Goal: Information Seeking & Learning: Learn about a topic

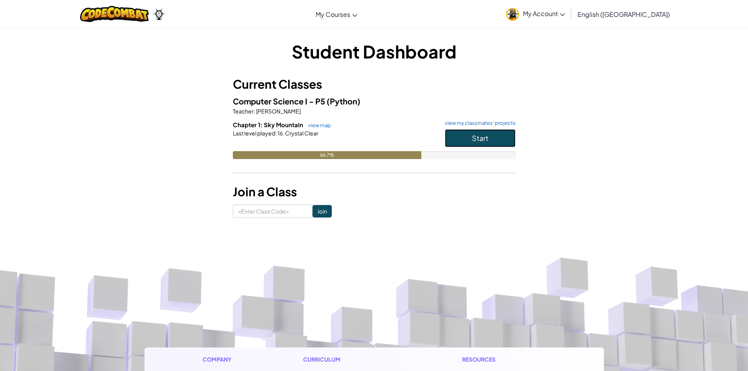
click at [468, 134] on button "Start" at bounding box center [480, 138] width 71 height 18
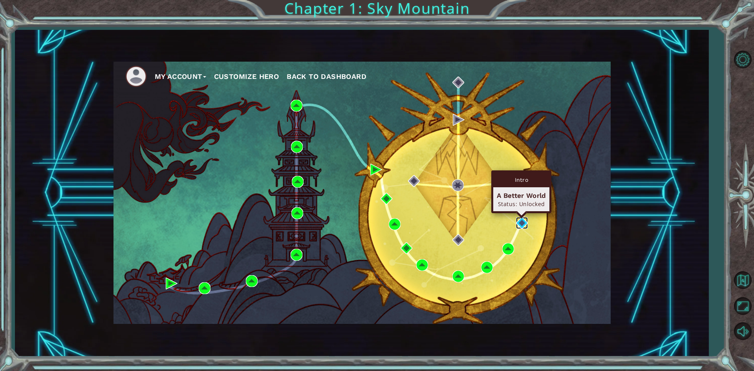
click at [519, 225] on img at bounding box center [522, 223] width 12 height 12
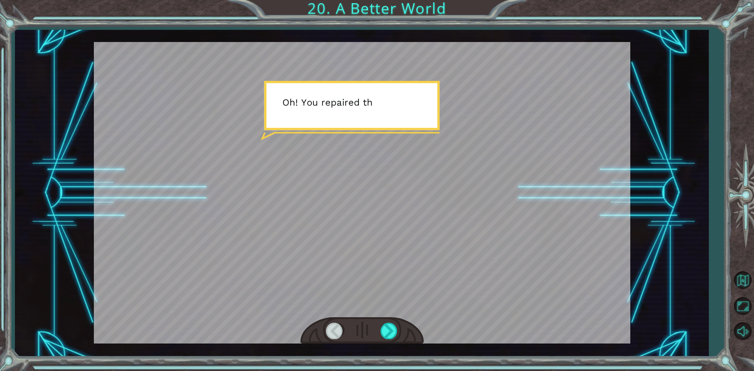
click at [493, 124] on div at bounding box center [362, 193] width 536 height 302
drag, startPoint x: 493, startPoint y: 124, endPoint x: 424, endPoint y: 124, distance: 68.7
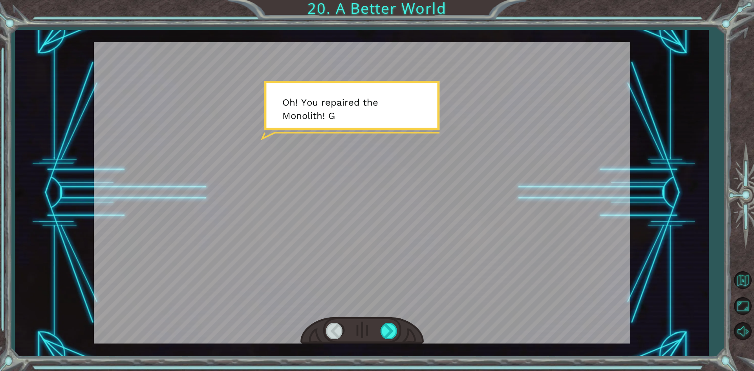
click at [444, 128] on div at bounding box center [362, 193] width 536 height 302
click at [380, 123] on div at bounding box center [362, 193] width 536 height 302
click at [384, 123] on div at bounding box center [362, 193] width 536 height 302
click at [422, 136] on div at bounding box center [362, 193] width 536 height 302
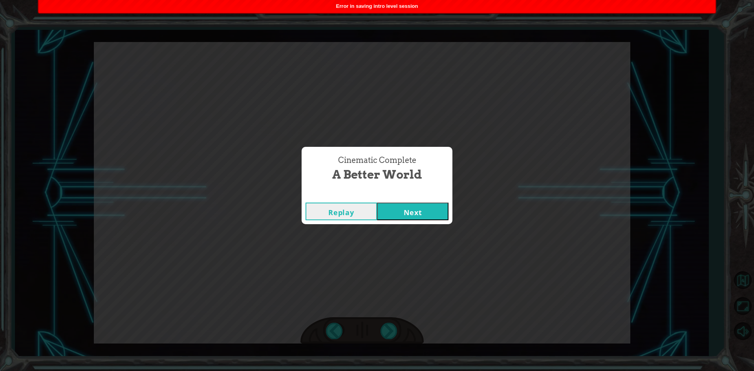
click at [404, 210] on button "Next" at bounding box center [412, 212] width 71 height 18
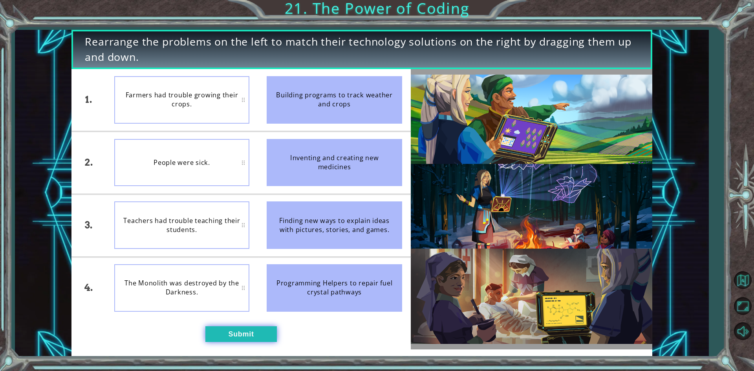
click at [229, 335] on button "Submit" at bounding box center [240, 334] width 71 height 16
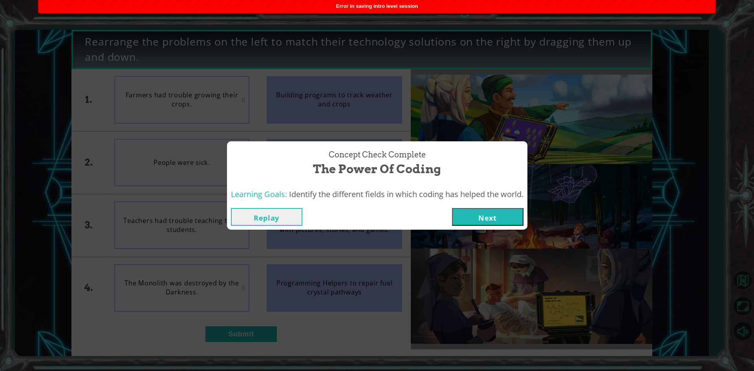
click at [486, 215] on button "Next" at bounding box center [487, 217] width 71 height 18
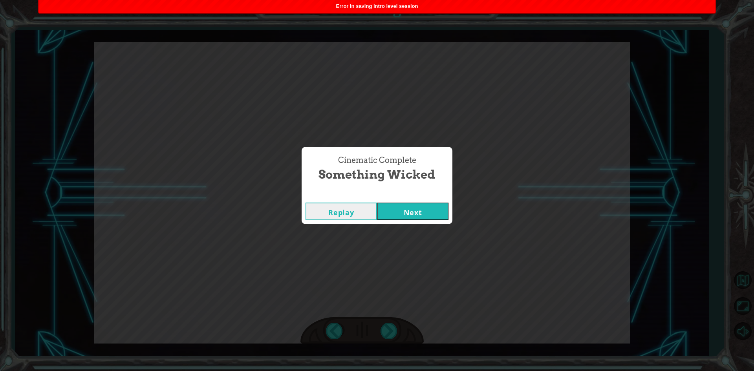
click at [432, 210] on button "Next" at bounding box center [412, 212] width 71 height 18
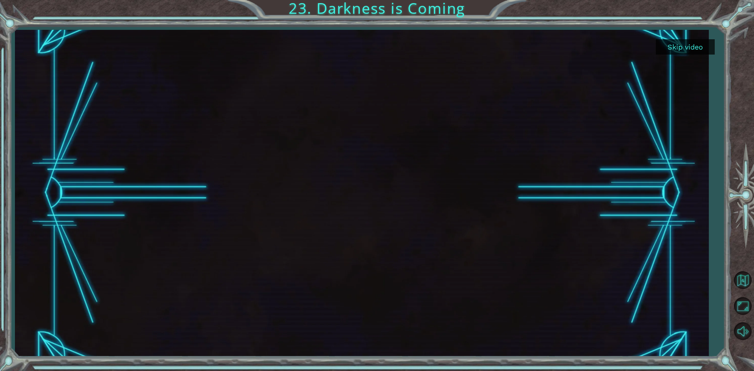
drag, startPoint x: 377, startPoint y: 10, endPoint x: 375, endPoint y: 31, distance: 21.3
click at [377, 11] on div "Skip video 23. Darkness is Coming" at bounding box center [377, 185] width 754 height 371
click at [682, 45] on button "Skip video" at bounding box center [685, 46] width 59 height 15
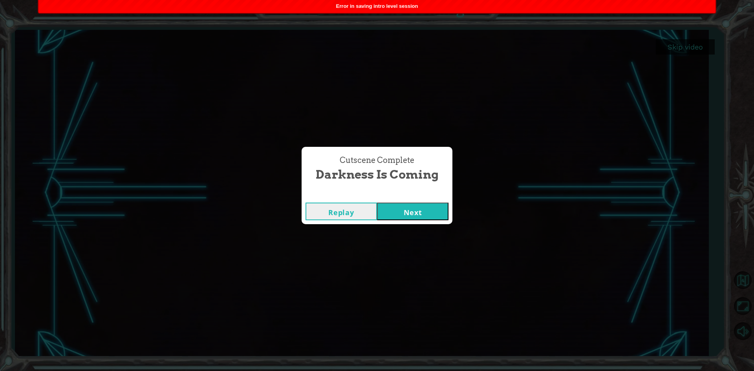
click at [416, 214] on button "Next" at bounding box center [412, 212] width 71 height 18
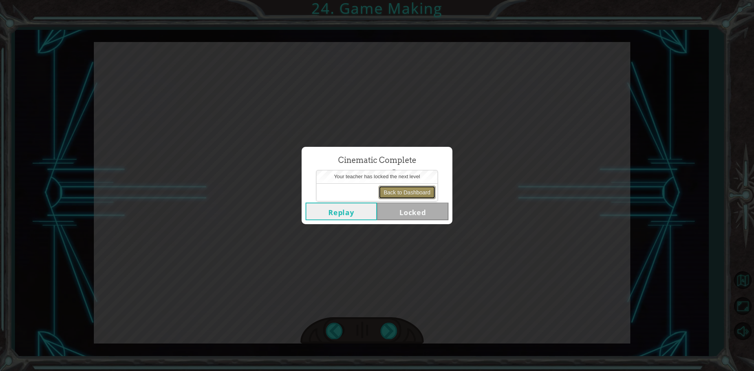
click at [420, 195] on button "Back to Dashboard" at bounding box center [407, 192] width 57 height 13
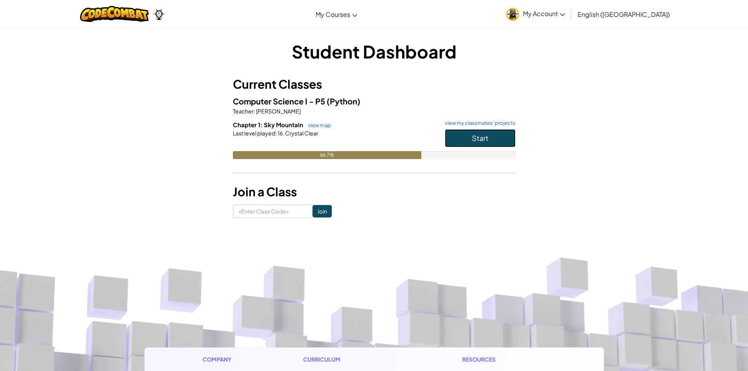
click at [499, 139] on button "Start" at bounding box center [480, 138] width 71 height 18
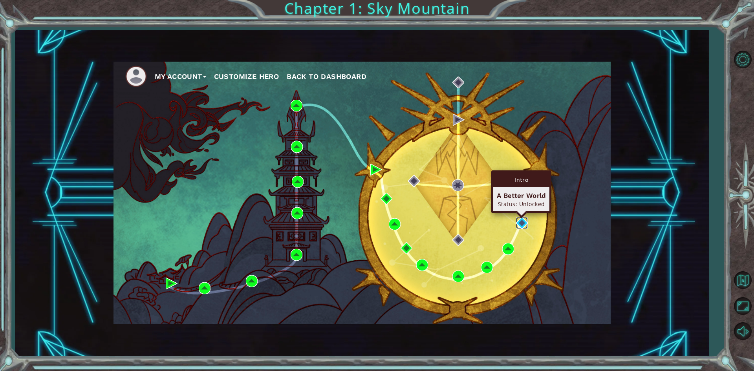
click at [520, 219] on img at bounding box center [522, 223] width 12 height 12
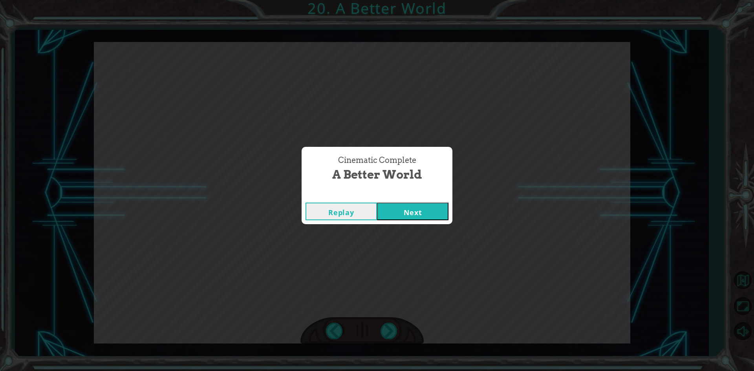
click at [441, 217] on button "Next" at bounding box center [412, 212] width 71 height 18
